Goal: Task Accomplishment & Management: Use online tool/utility

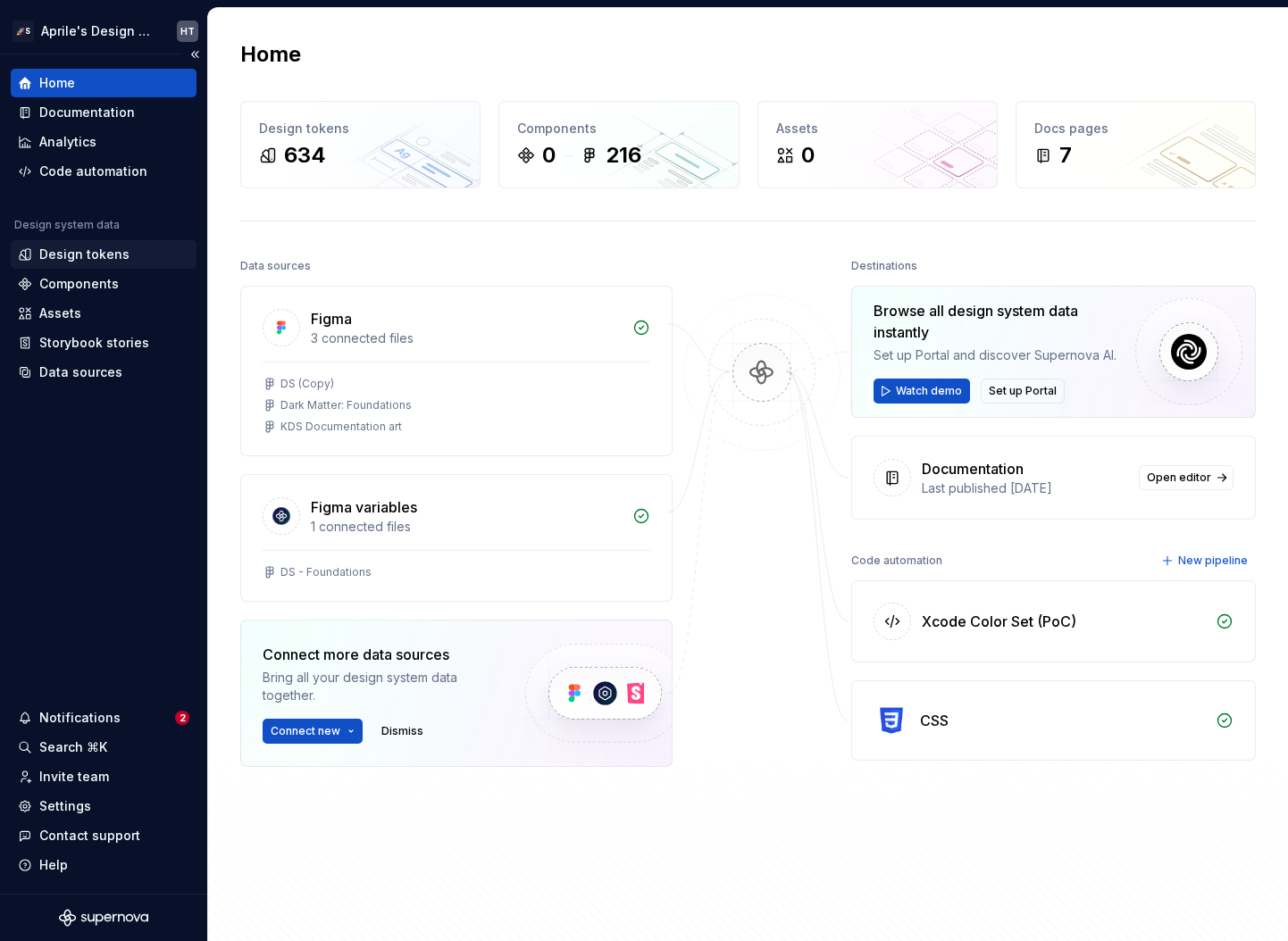
click at [111, 254] on div "Design tokens" at bounding box center [84, 254] width 90 height 18
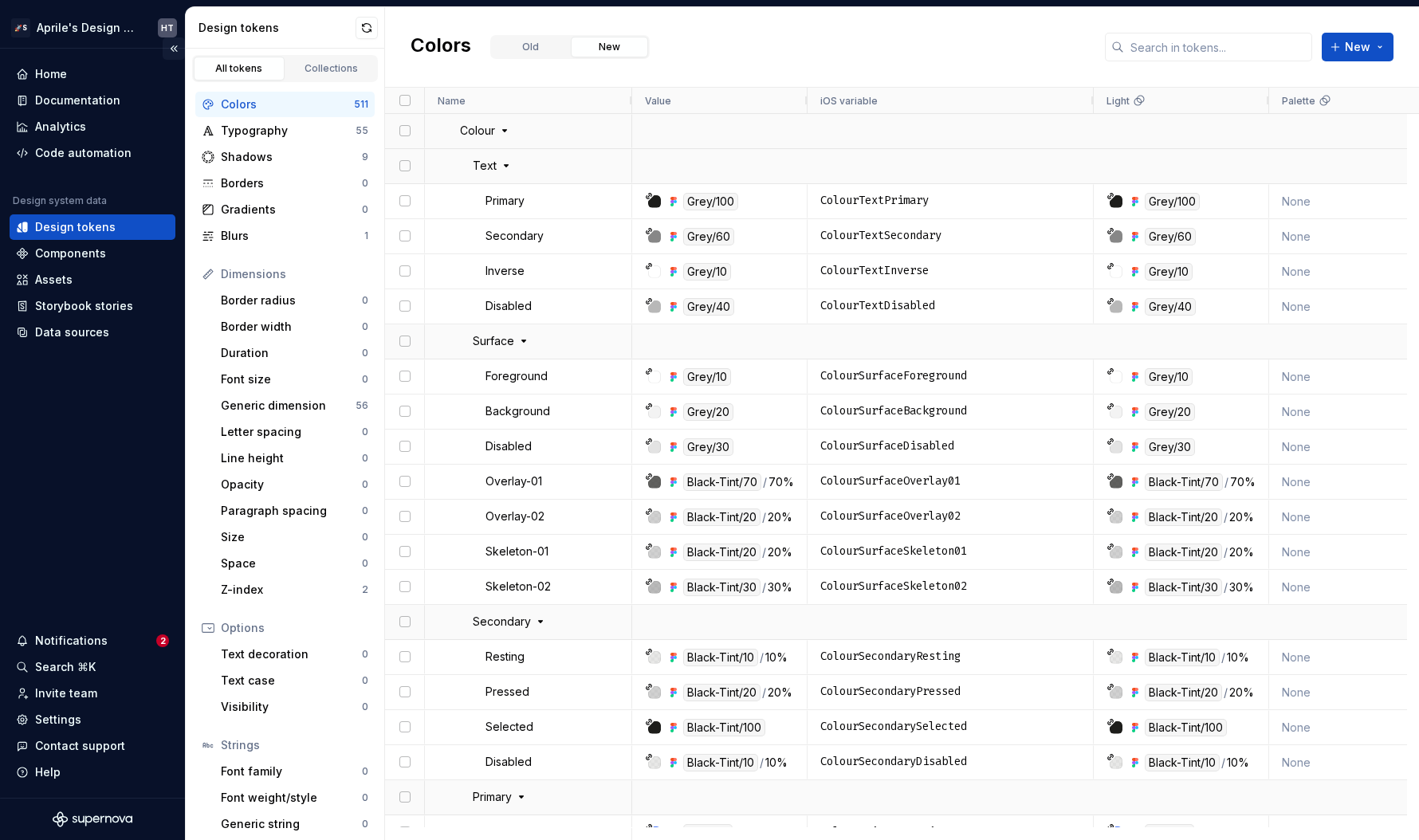
click at [174, 51] on button "Collapse sidebar" at bounding box center [174, 49] width 22 height 22
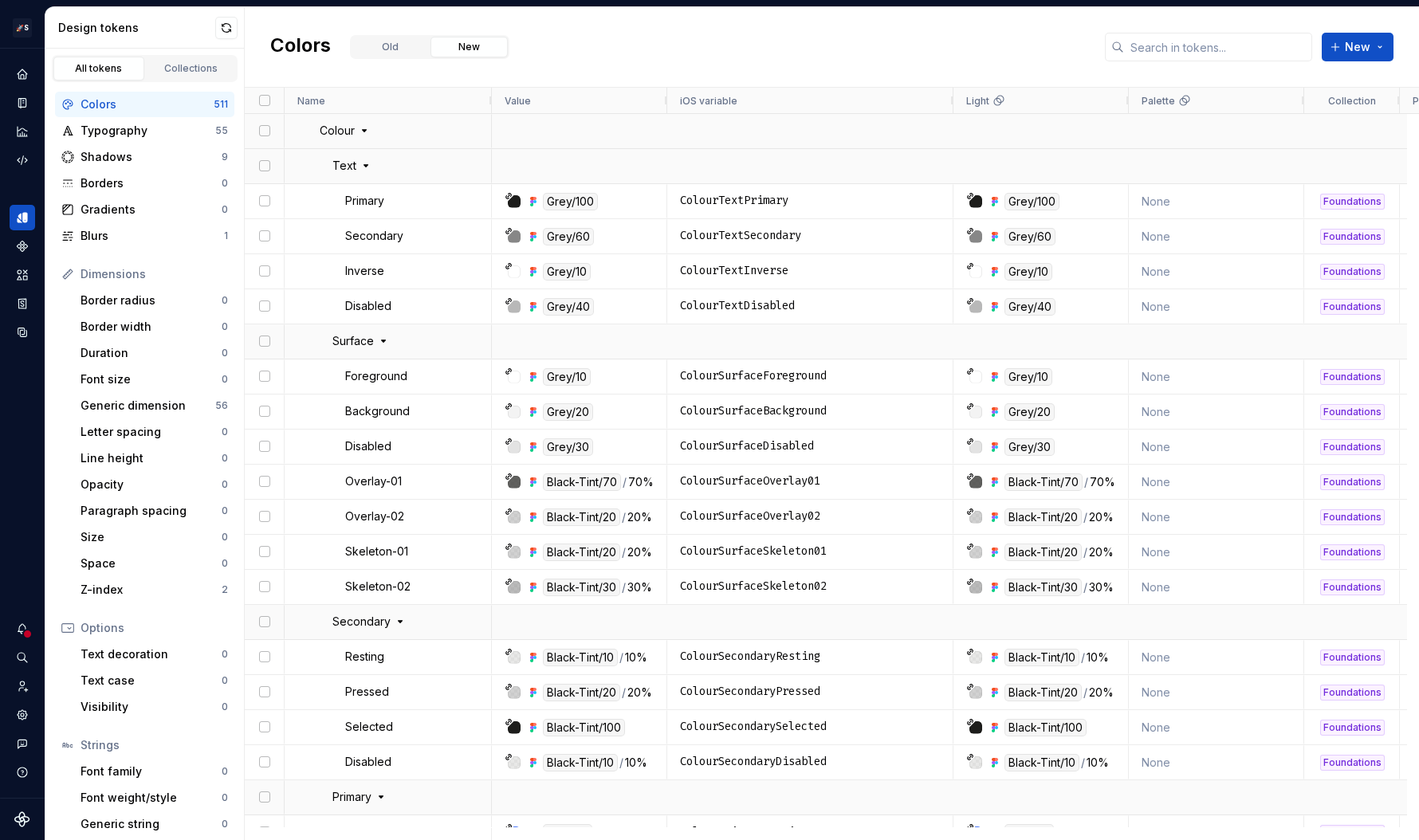
click at [583, 50] on div "Colors Old New New" at bounding box center [831, 47] width 1174 height 80
click at [399, 45] on button "Old" at bounding box center [390, 47] width 77 height 21
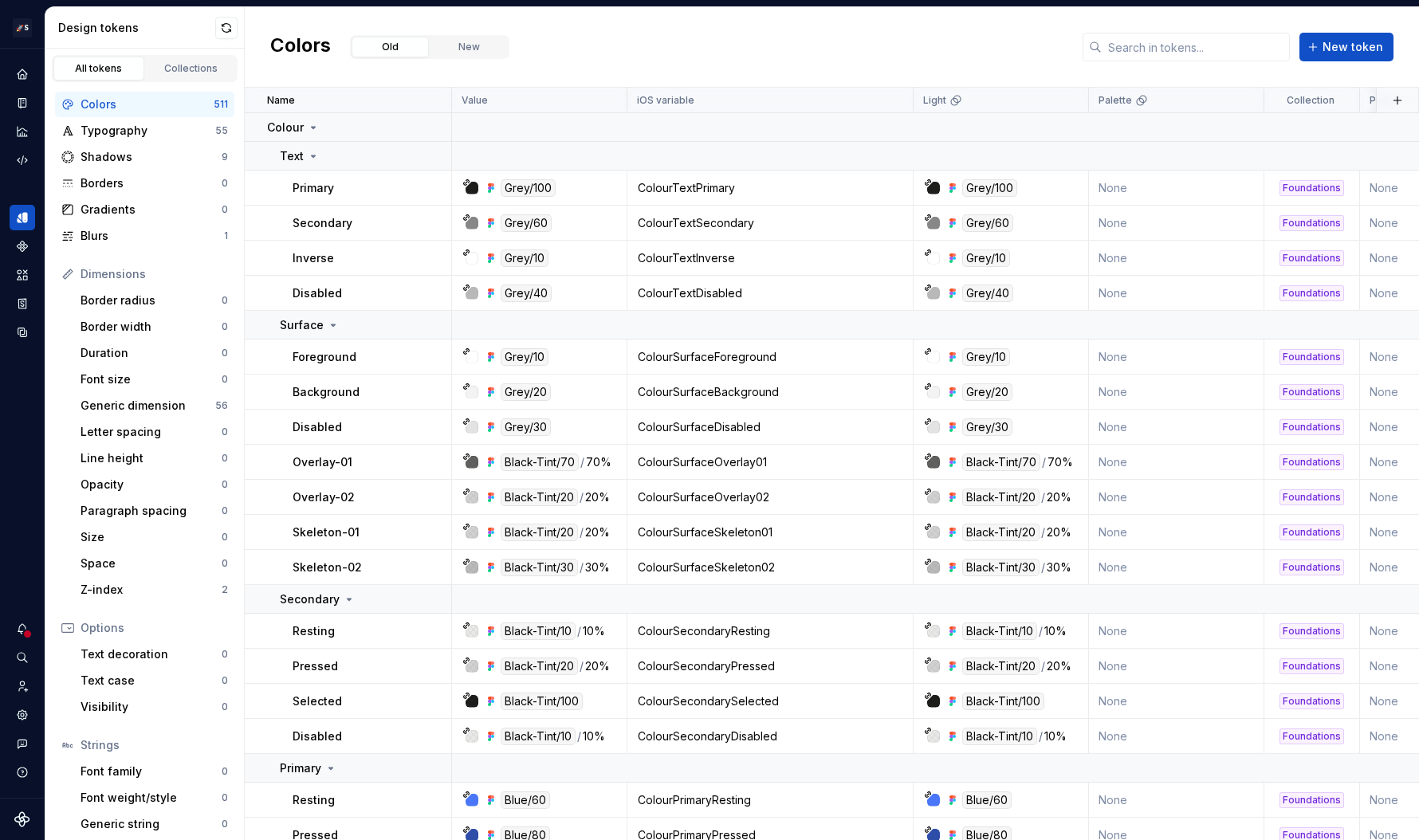
click at [872, 42] on div "Colors Old New New token" at bounding box center [831, 47] width 1174 height 80
click at [684, 50] on div "Colors Old New New token" at bounding box center [831, 47] width 1174 height 80
click at [385, 328] on div at bounding box center [417, 324] width 67 height 28
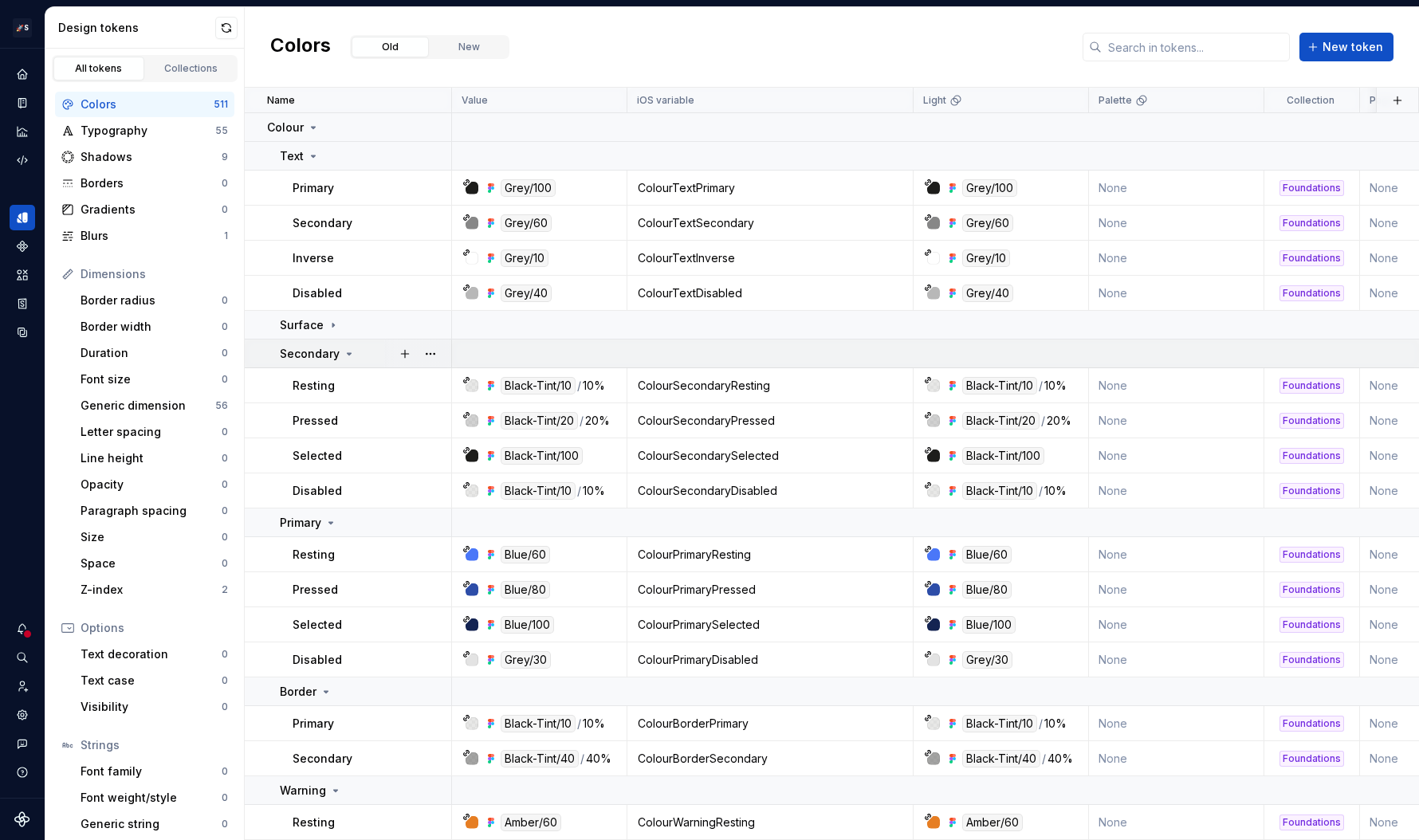
click at [360, 352] on div "Secondary" at bounding box center [364, 353] width 170 height 16
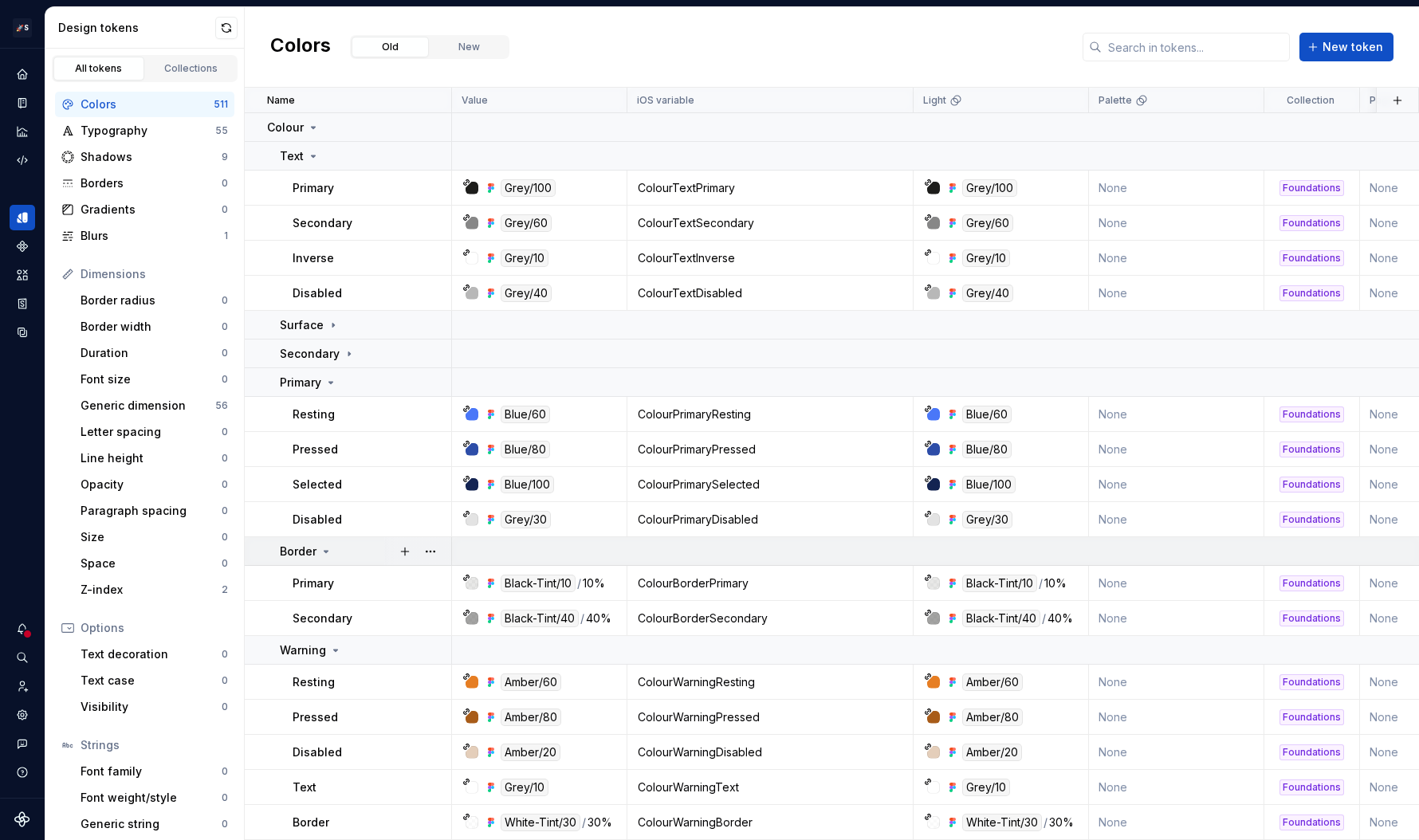
click at [381, 552] on div "Border" at bounding box center [364, 552] width 170 height 16
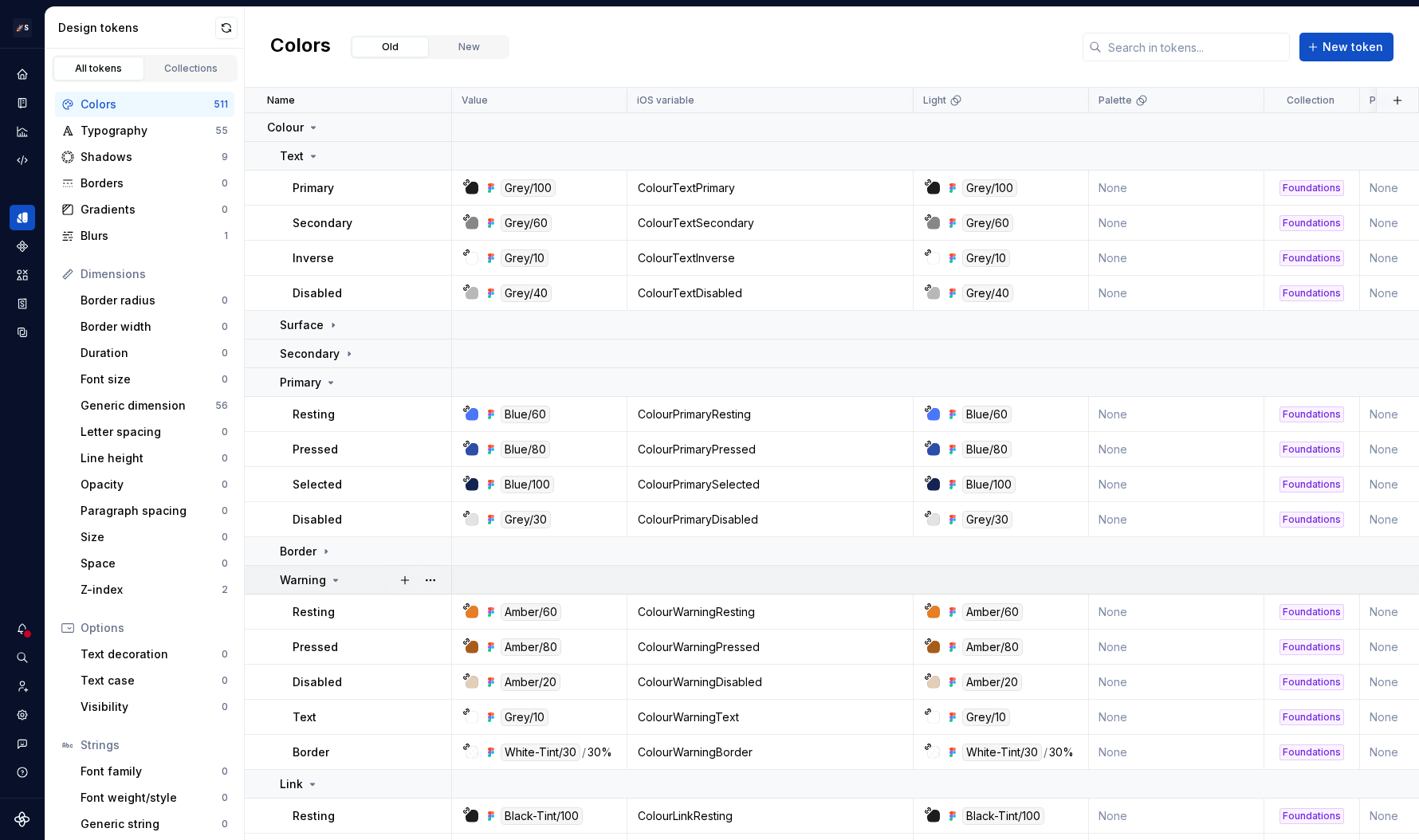
click at [353, 575] on div "Warning" at bounding box center [364, 580] width 170 height 16
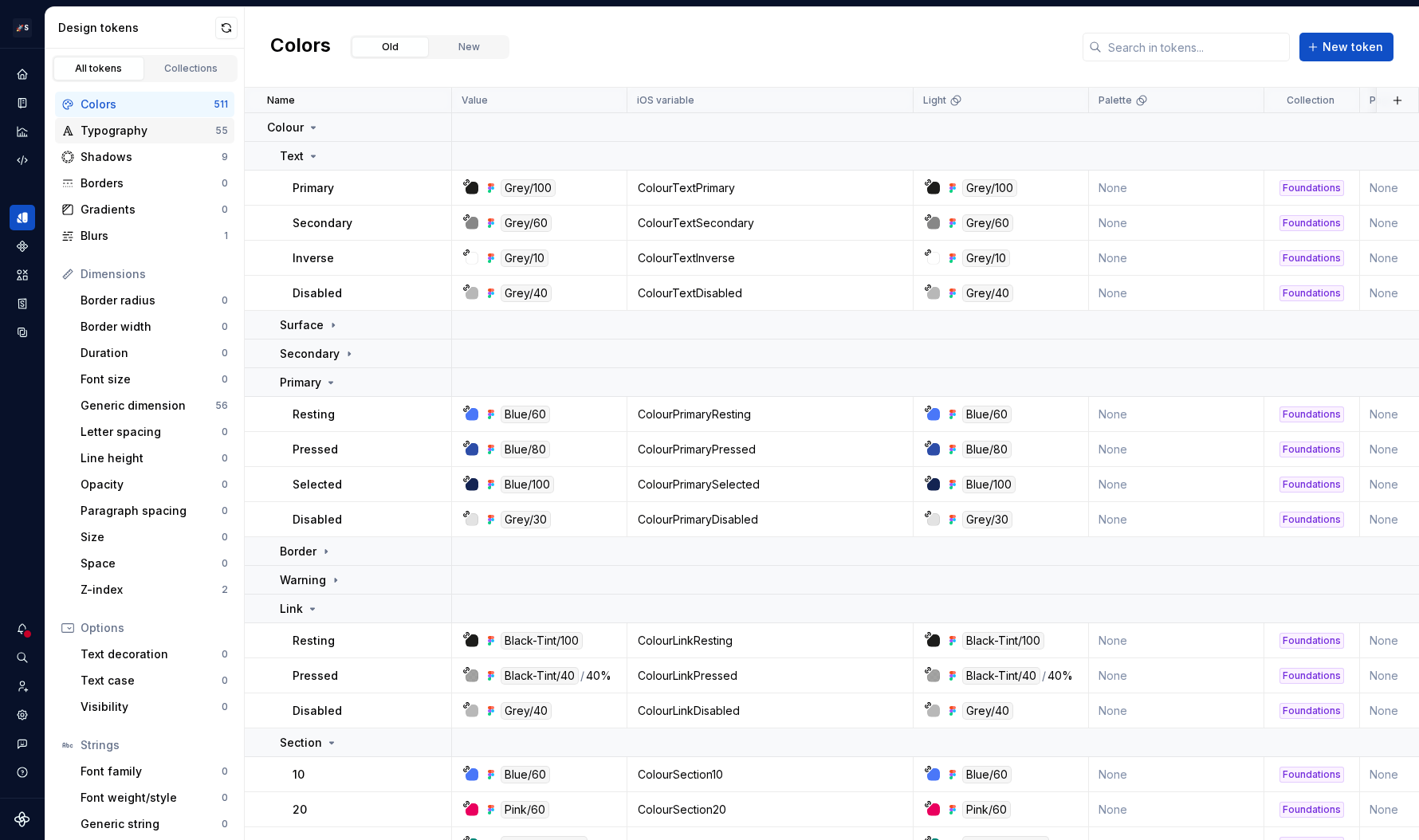
click at [102, 134] on div "Typography" at bounding box center [147, 131] width 134 height 16
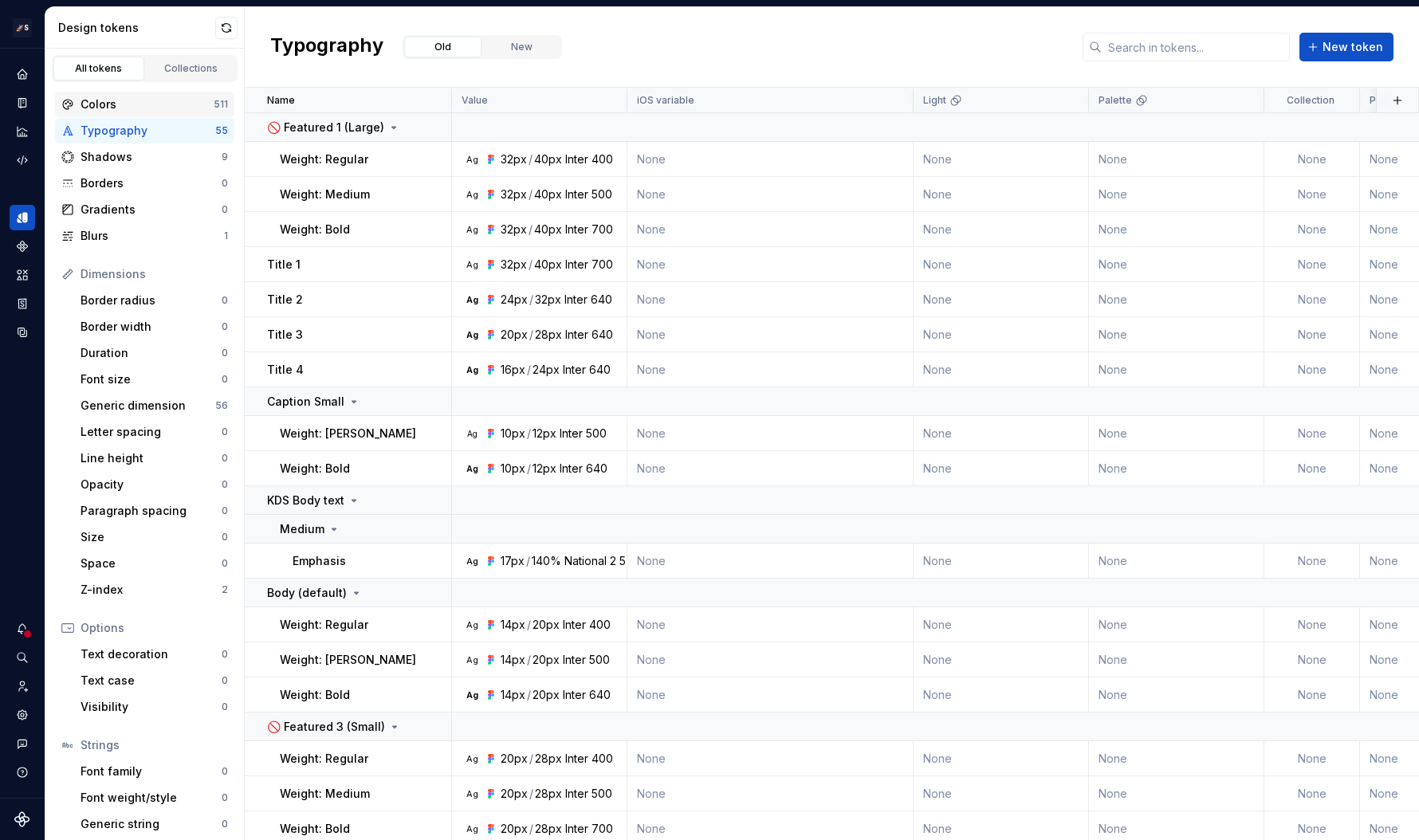
click at [126, 109] on div "Colors" at bounding box center [147, 104] width 133 height 16
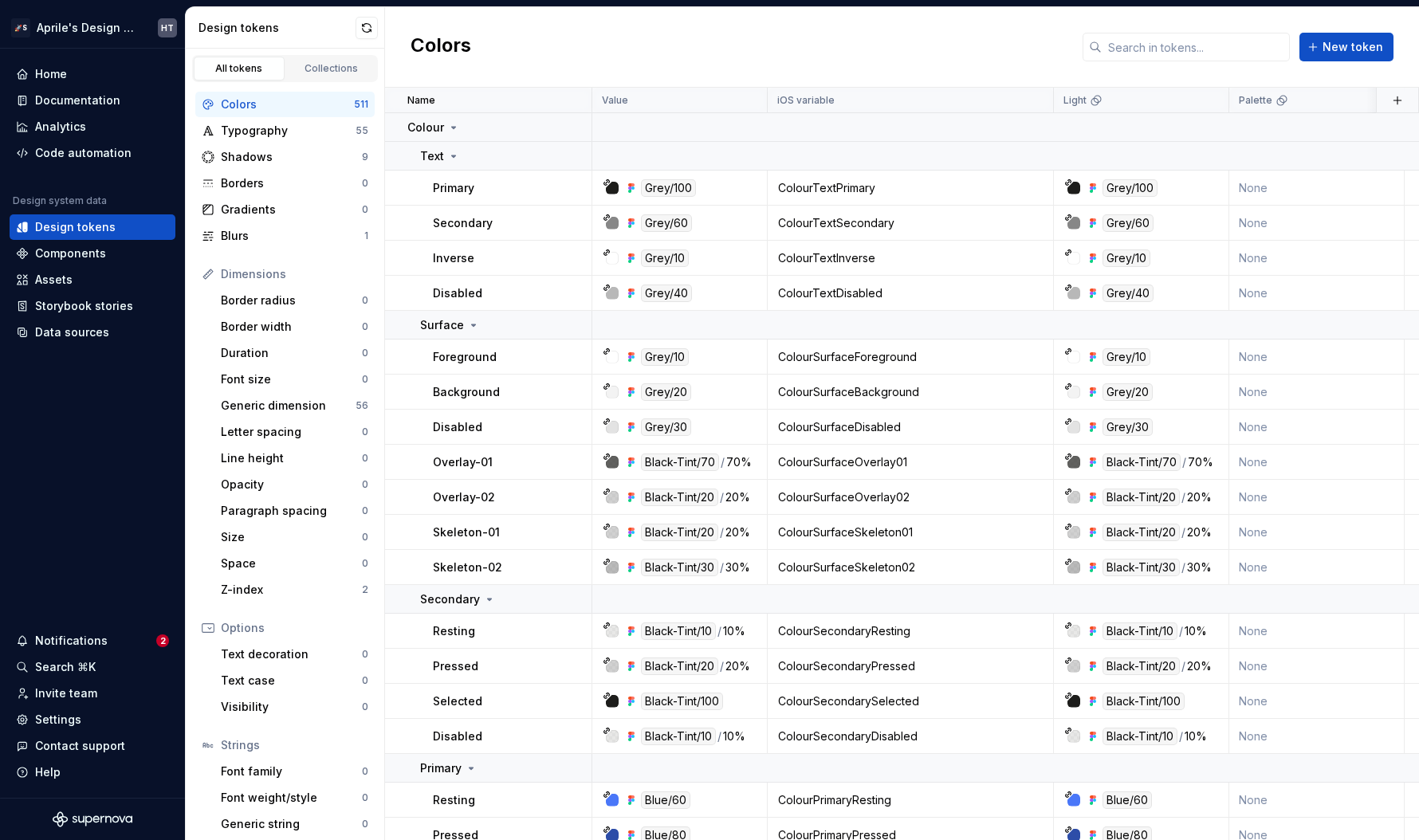
click at [452, 44] on h2 "Colors" at bounding box center [440, 47] width 61 height 29
click at [177, 48] on button "Collapse sidebar" at bounding box center [174, 49] width 22 height 22
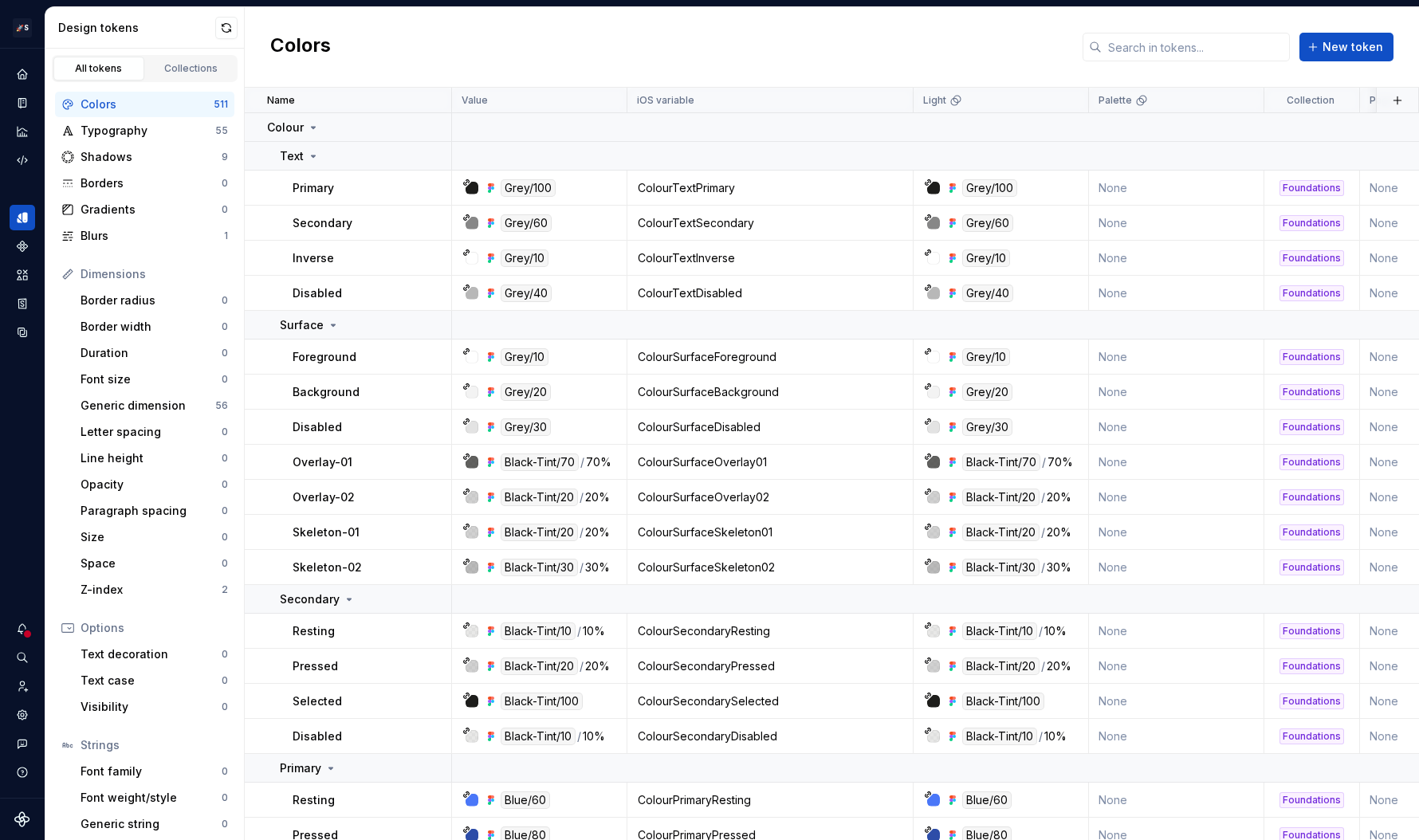
click at [336, 52] on div "Colors" at bounding box center [396, 47] width 251 height 29
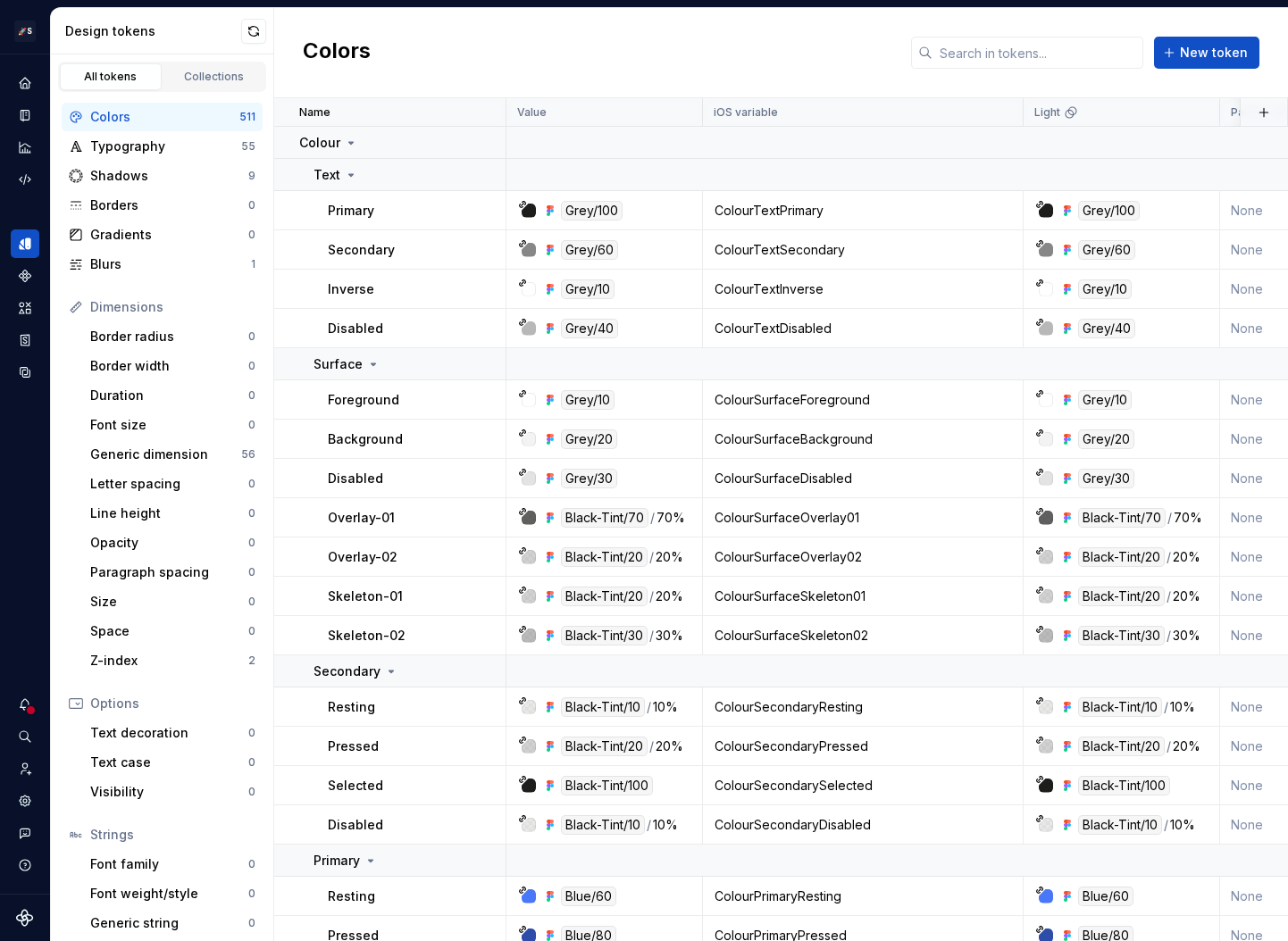
click at [419, 64] on div at bounding box center [481, 53] width 178 height 33
click at [36, 175] on div "Code automation" at bounding box center [25, 179] width 29 height 29
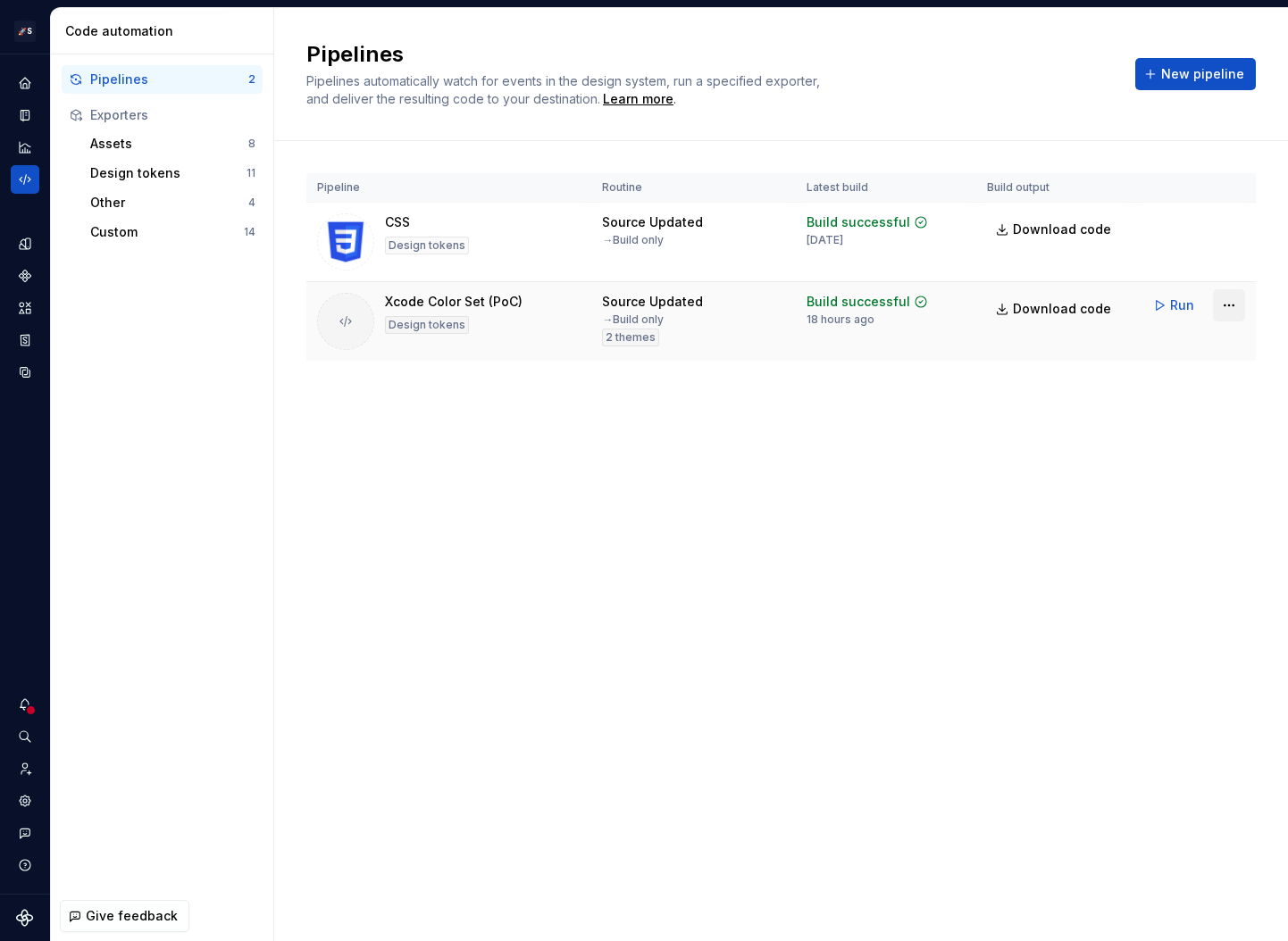
click at [1229, 308] on html "🚀S Aprile's Design System HT Design system data Code automation Pipelines 2 Exp…" at bounding box center [644, 470] width 1288 height 941
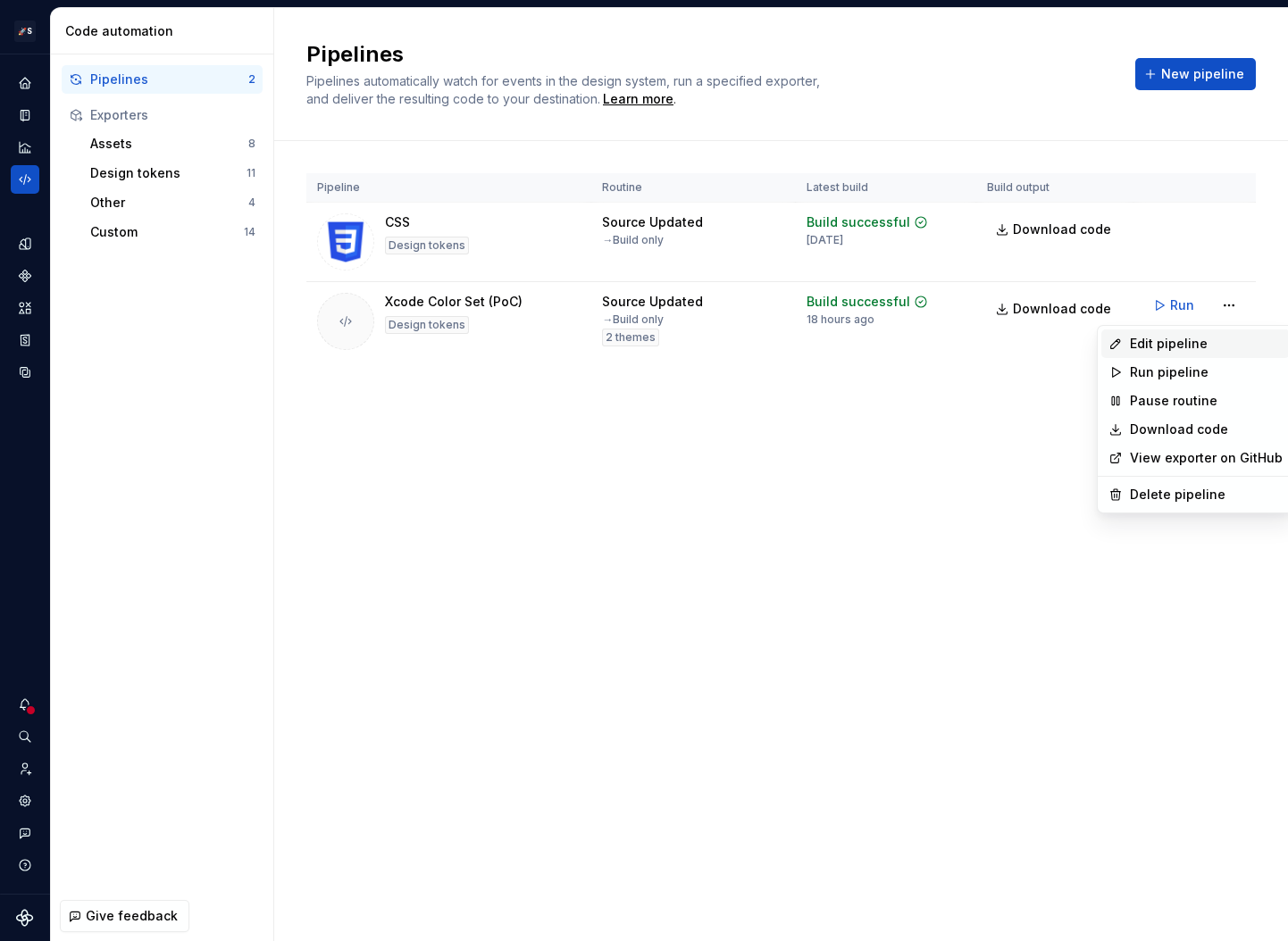
click at [1166, 347] on div "Edit pipeline" at bounding box center [1206, 343] width 152 height 18
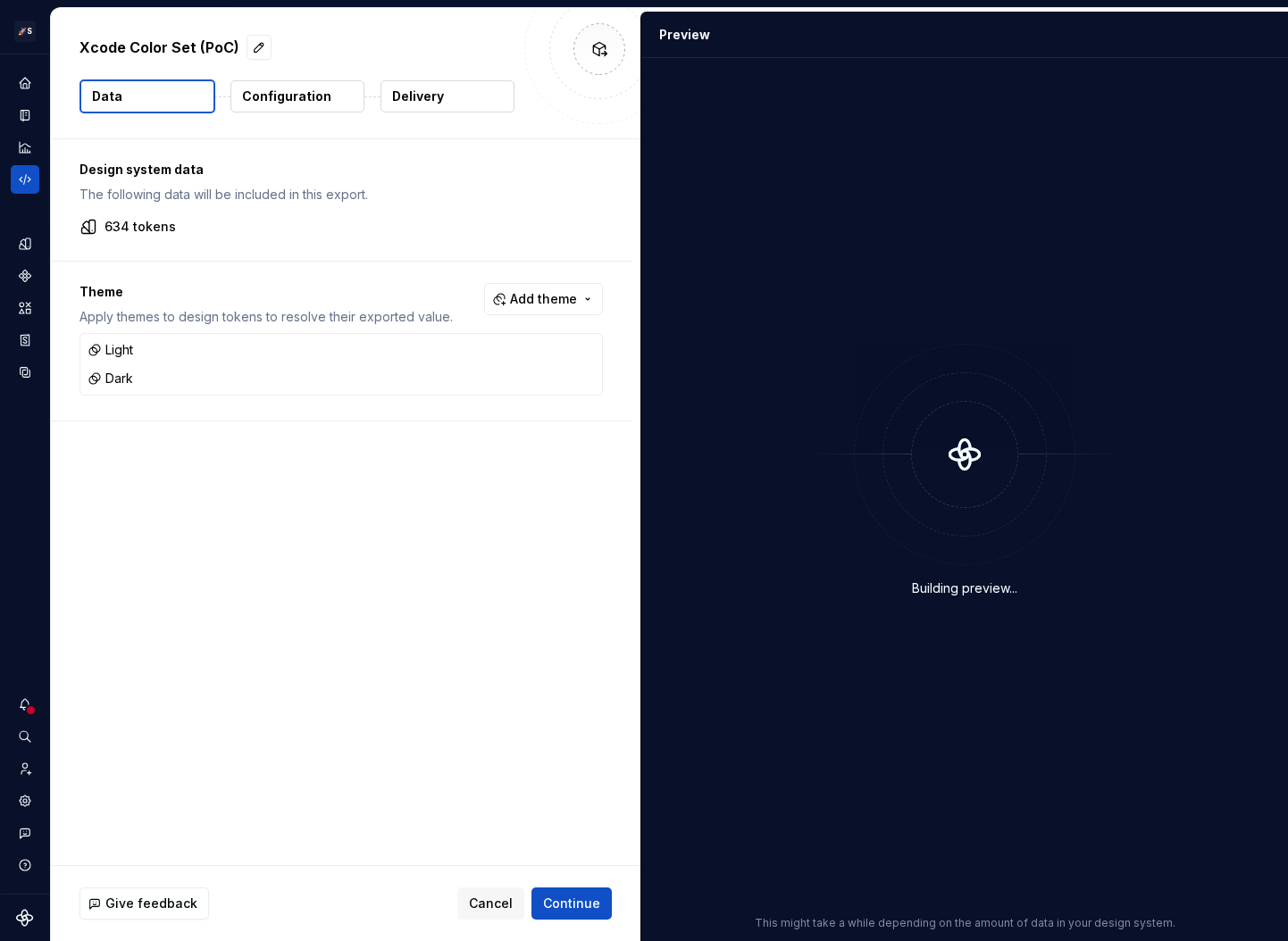
click at [400, 92] on p "Delivery" at bounding box center [418, 96] width 52 height 18
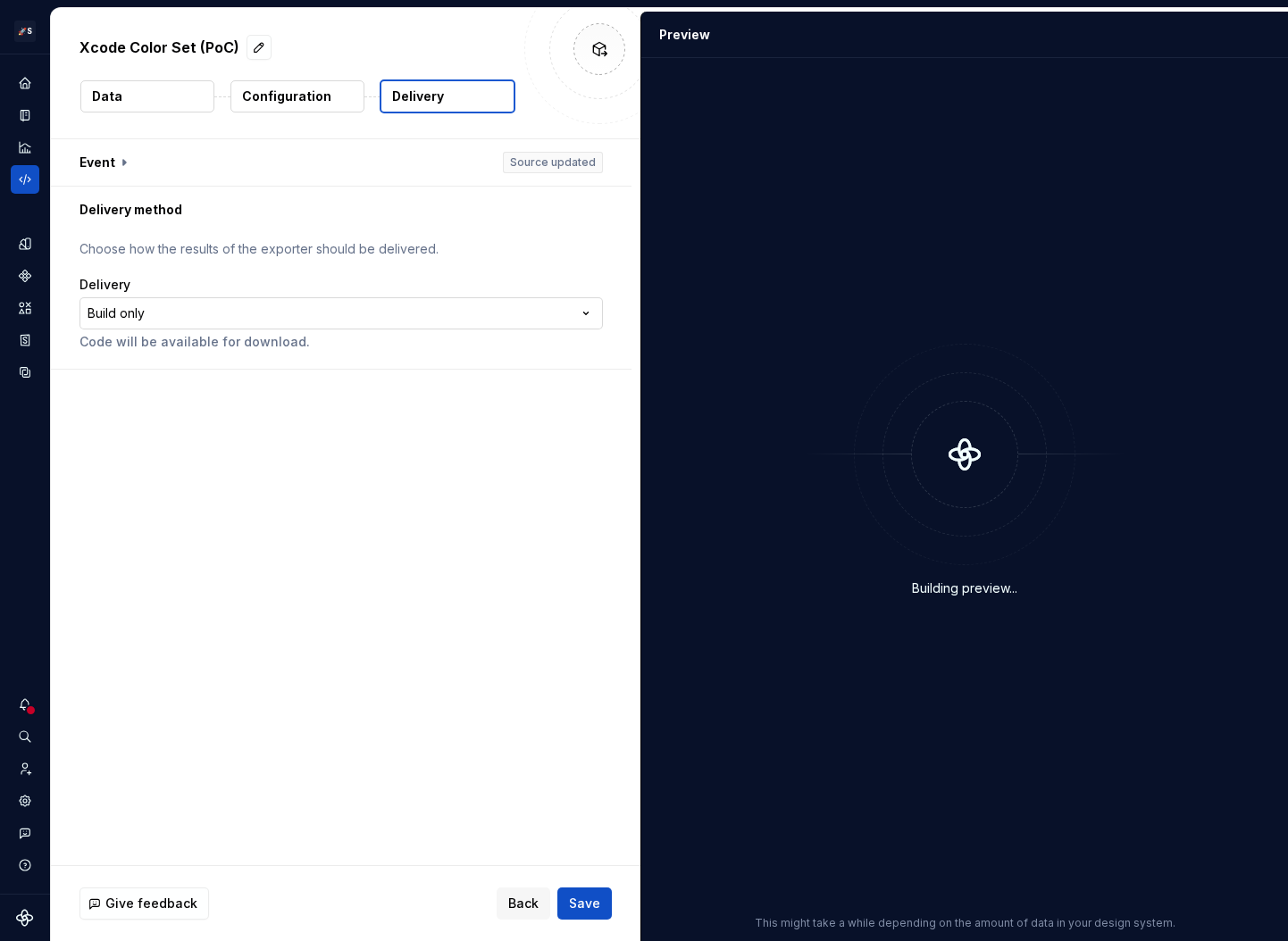
click at [219, 326] on html "**********" at bounding box center [644, 470] width 1288 height 941
